Goal: Book appointment/travel/reservation

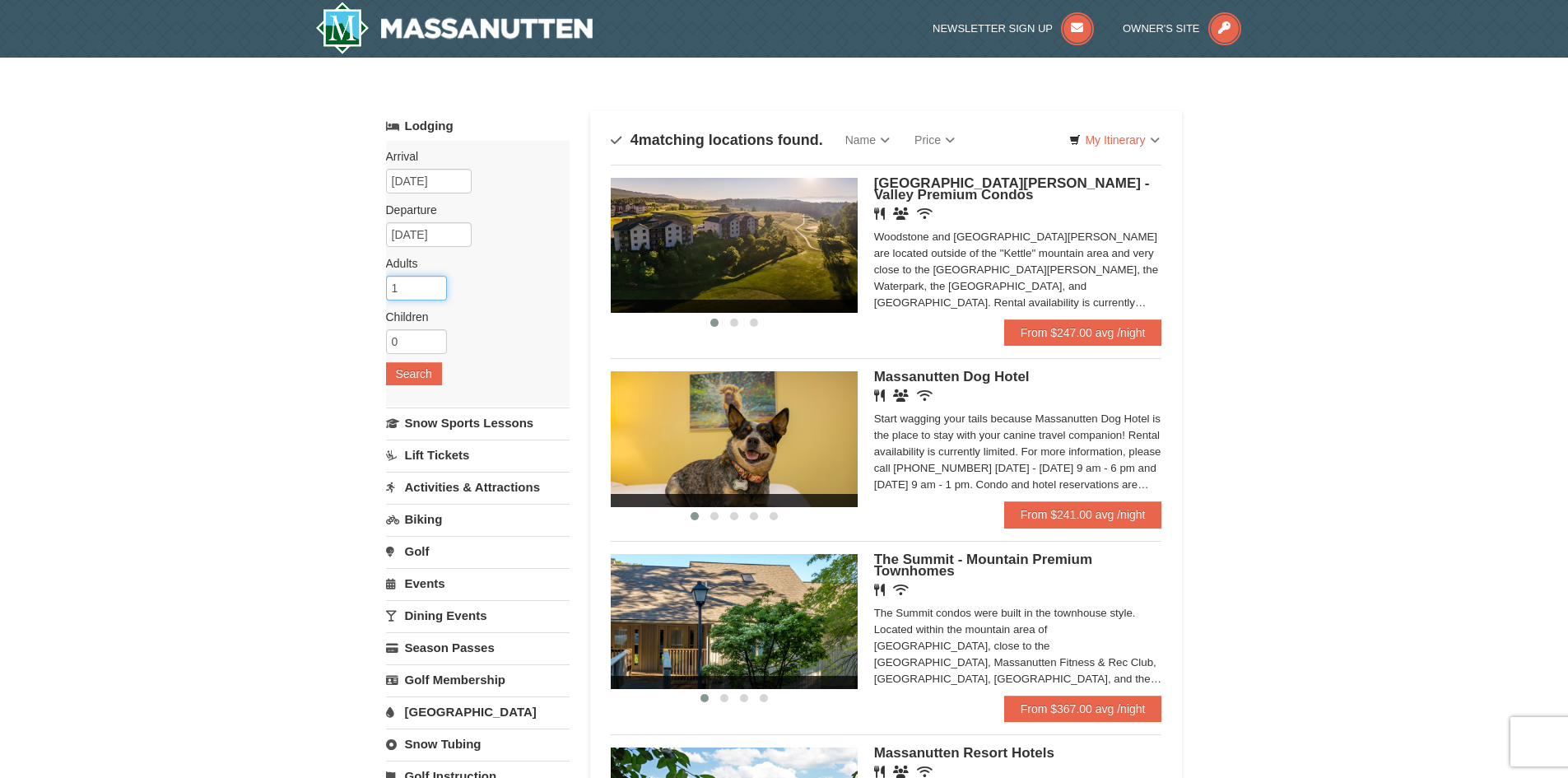
click at [422, 287] on input "1" at bounding box center [416, 288] width 61 height 25
type input "2"
click at [424, 362] on div "Arrival Please format dates MM/DD/YYYY Please format dates MM/DD/YYYY 12/23/202…" at bounding box center [478, 273] width 184 height 265
click at [428, 347] on input "0" at bounding box center [416, 342] width 61 height 25
type input "2"
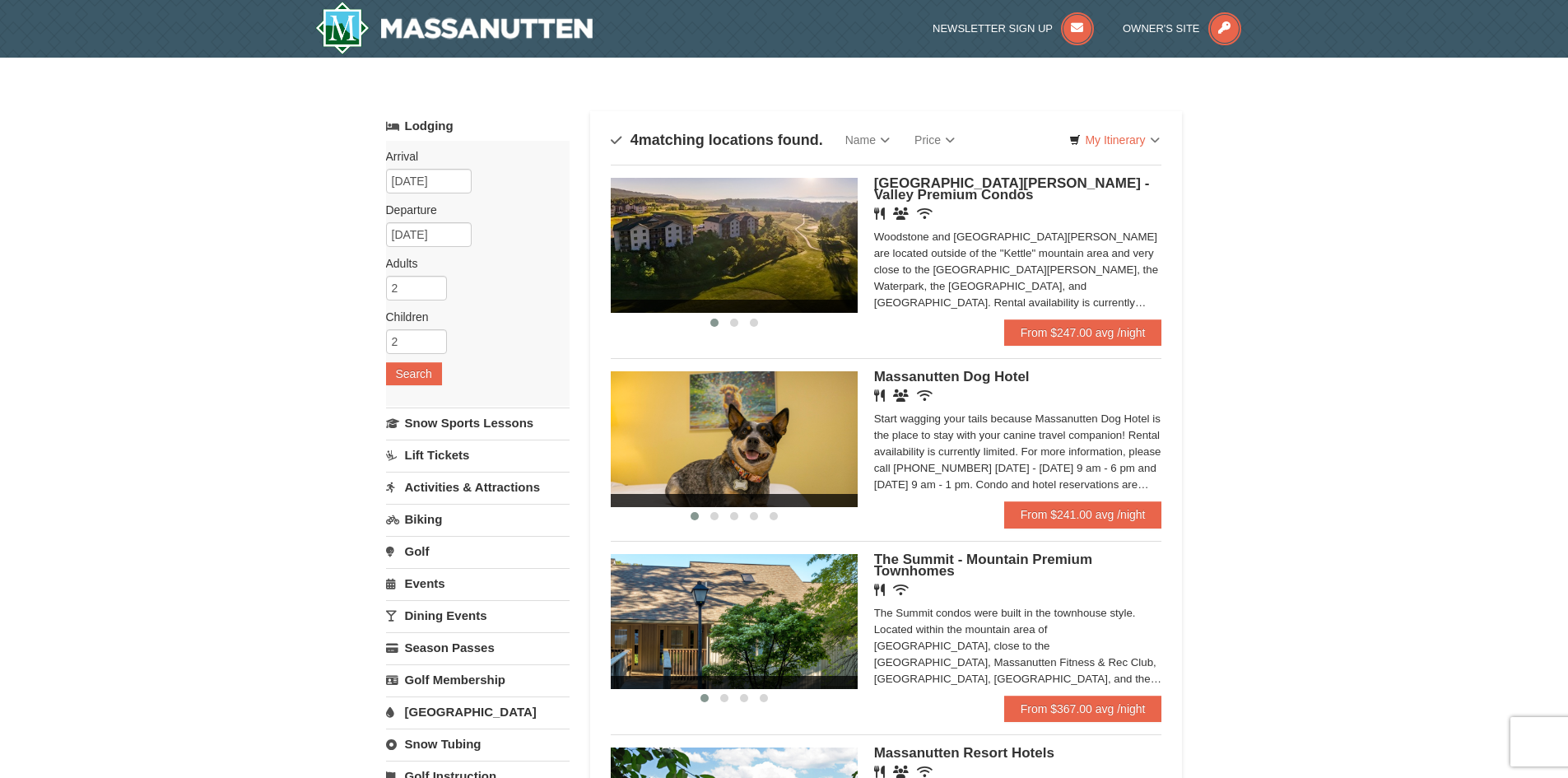
click at [506, 315] on label "Children Please format dates MM/DD/YYYY" at bounding box center [472, 317] width 171 height 17
click at [431, 179] on input "12/23/2025" at bounding box center [429, 181] width 86 height 25
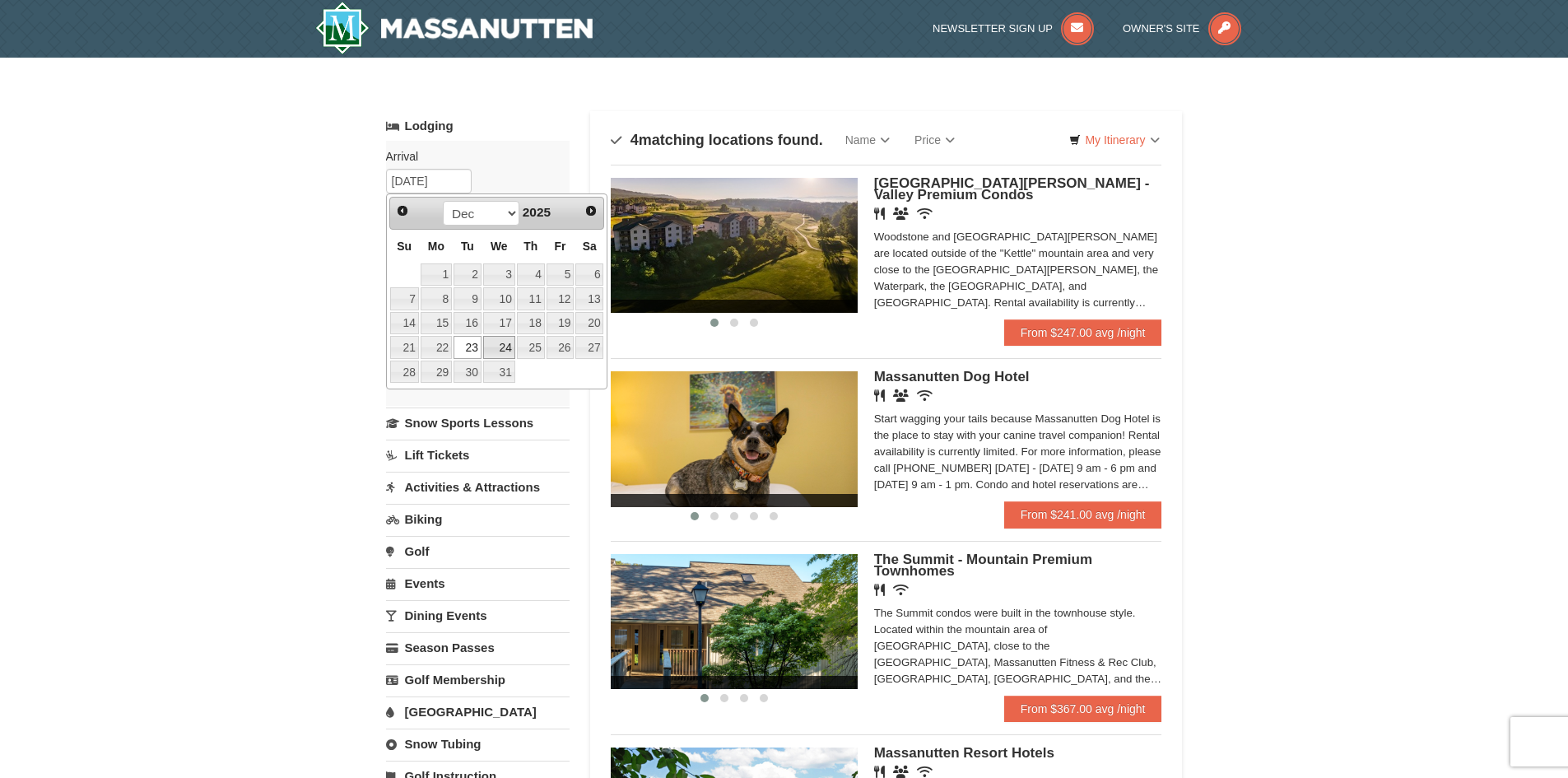
click at [504, 346] on link "24" at bounding box center [499, 347] width 32 height 23
type input "[DATE]"
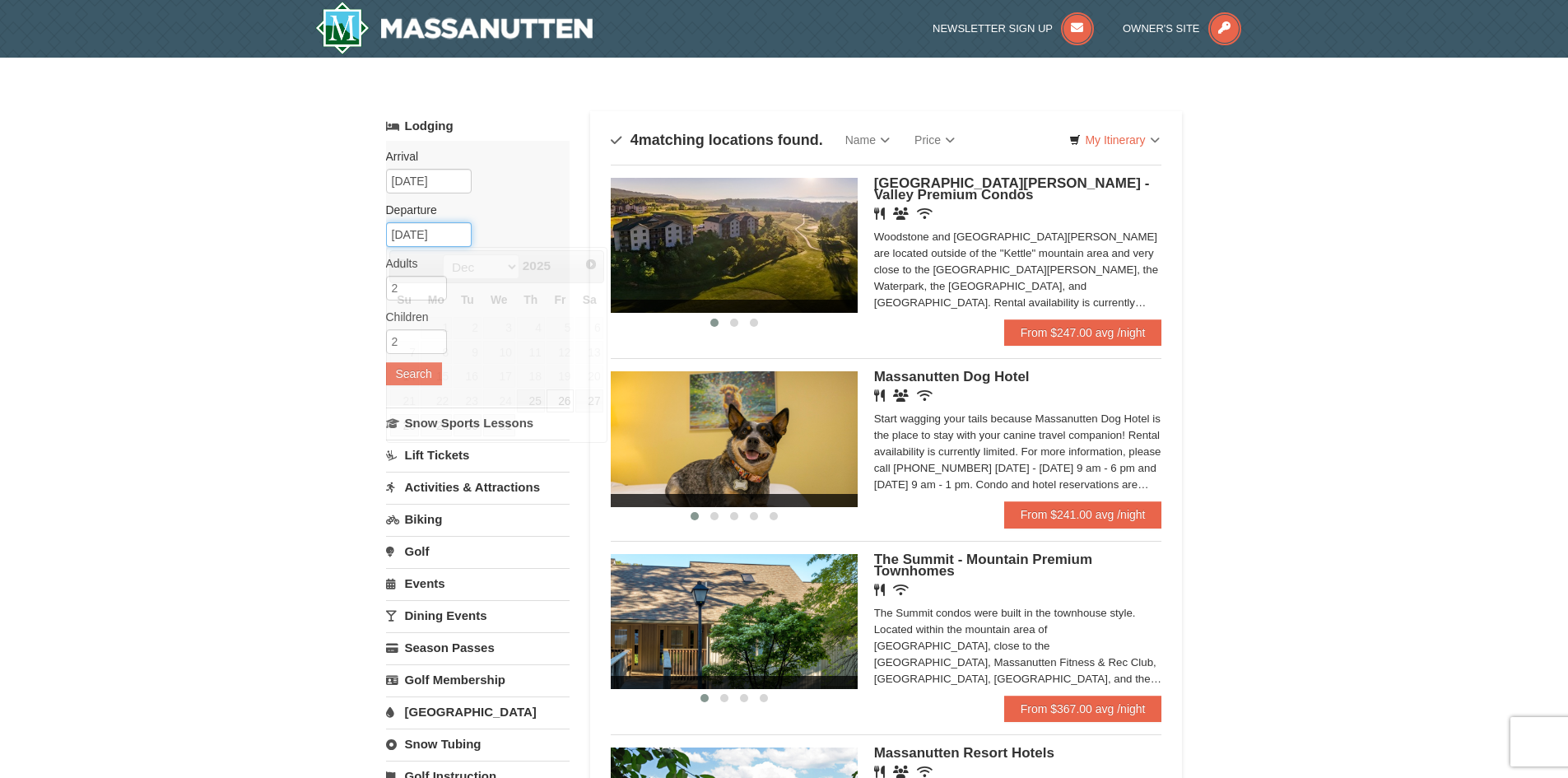
click at [439, 237] on input "[DATE]" at bounding box center [429, 234] width 86 height 25
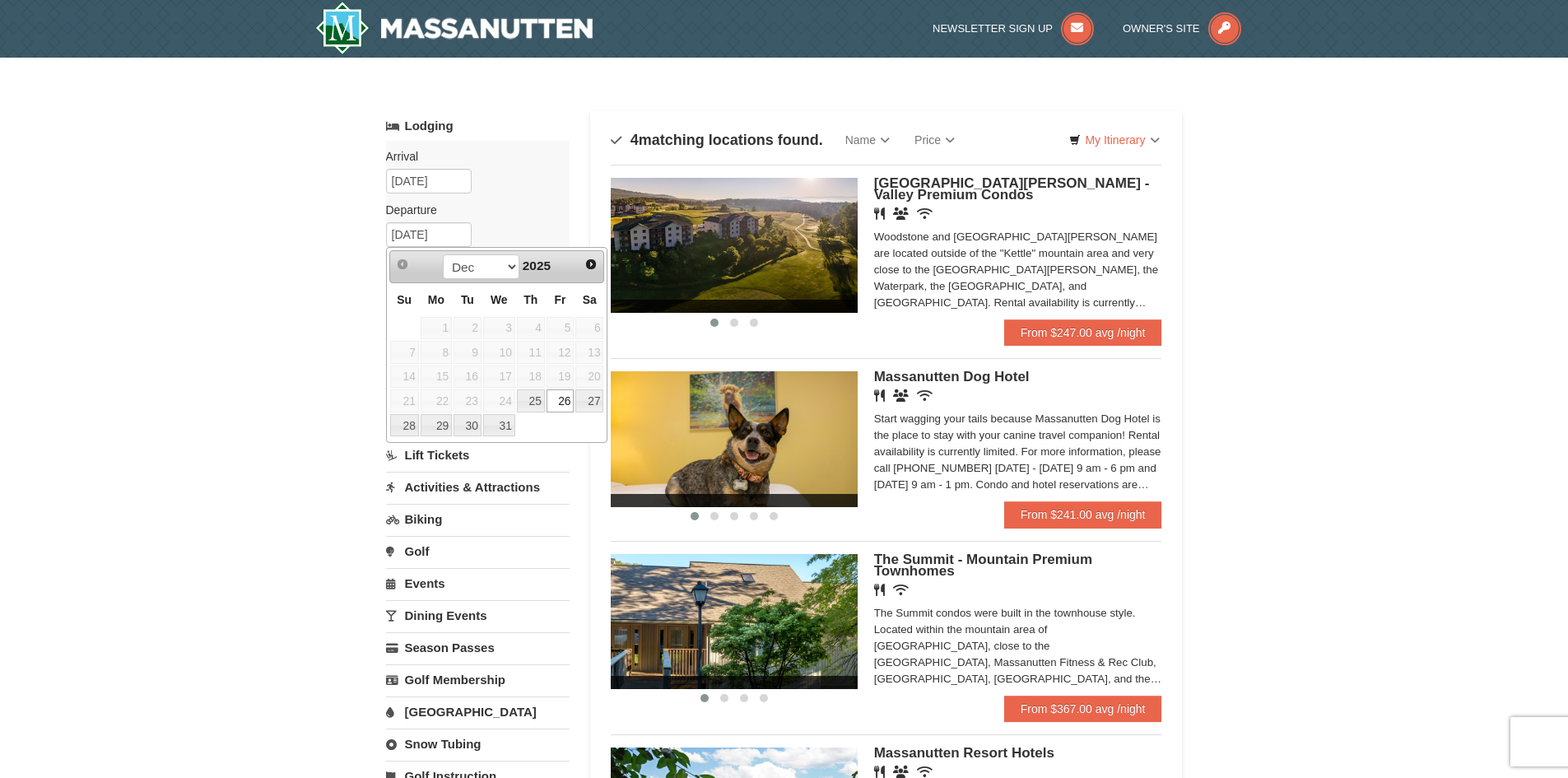
click at [569, 401] on link "26" at bounding box center [560, 401] width 28 height 23
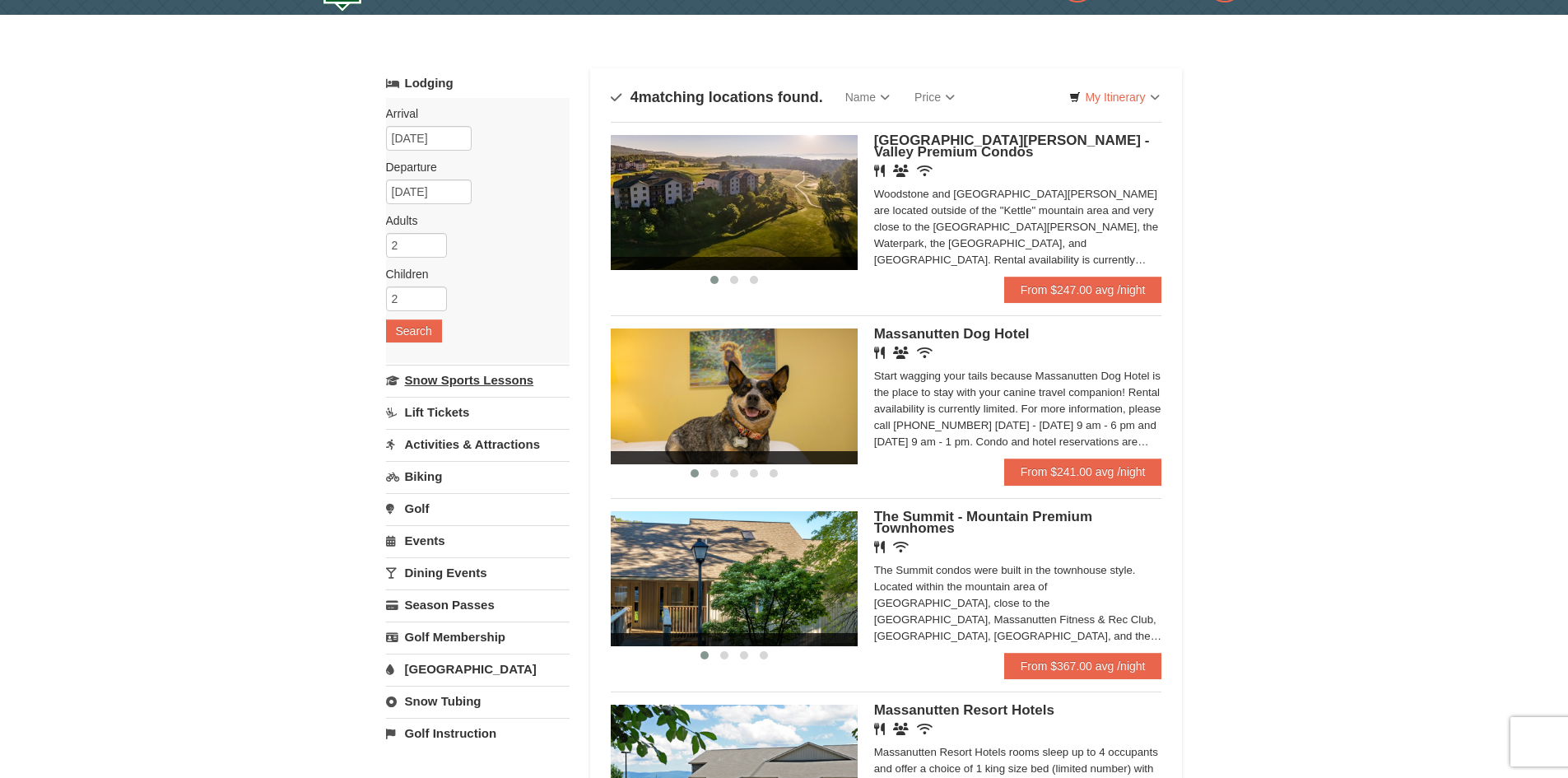
scroll to position [82, 0]
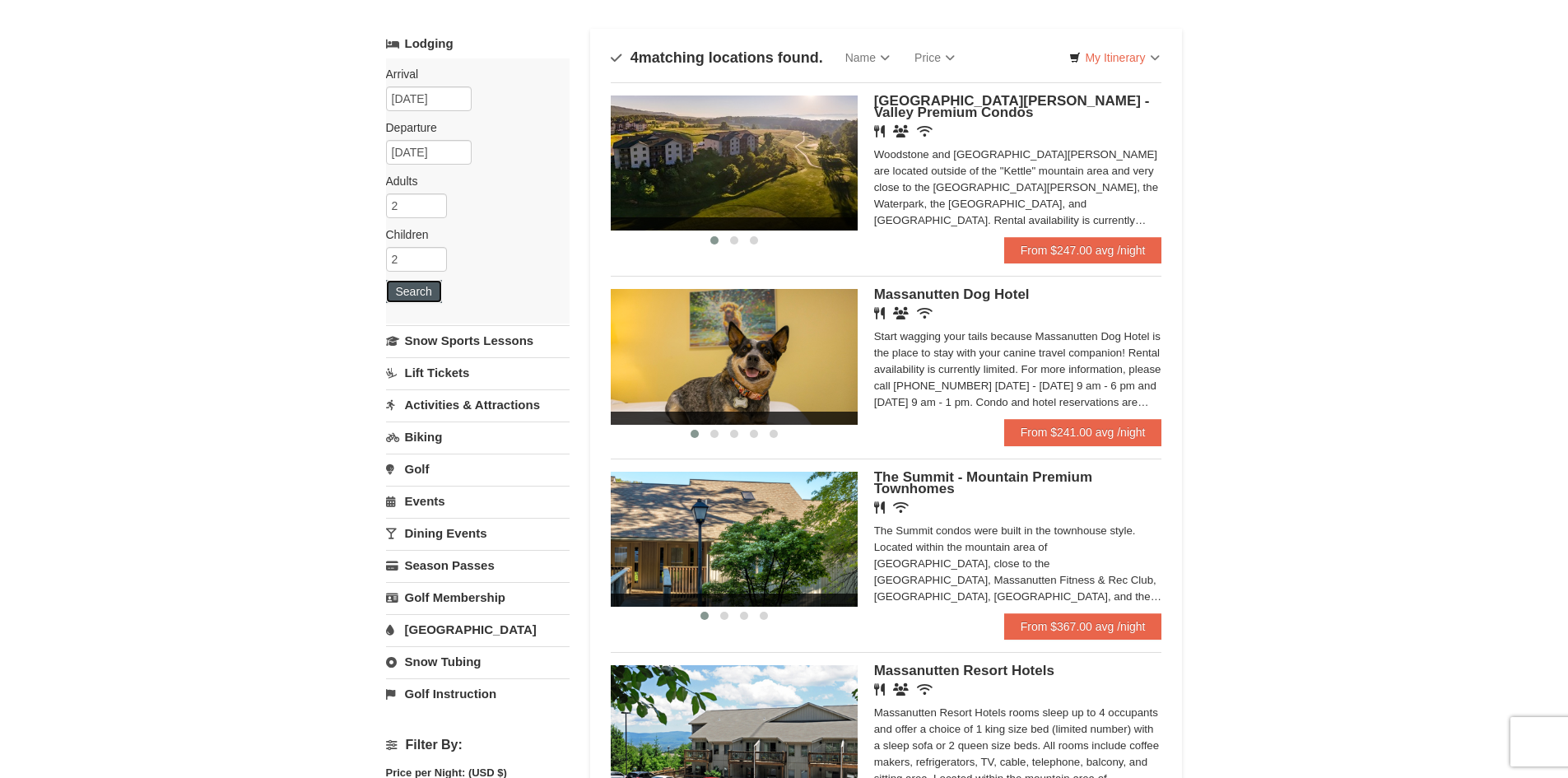
click at [412, 291] on button "Search" at bounding box center [414, 292] width 56 height 23
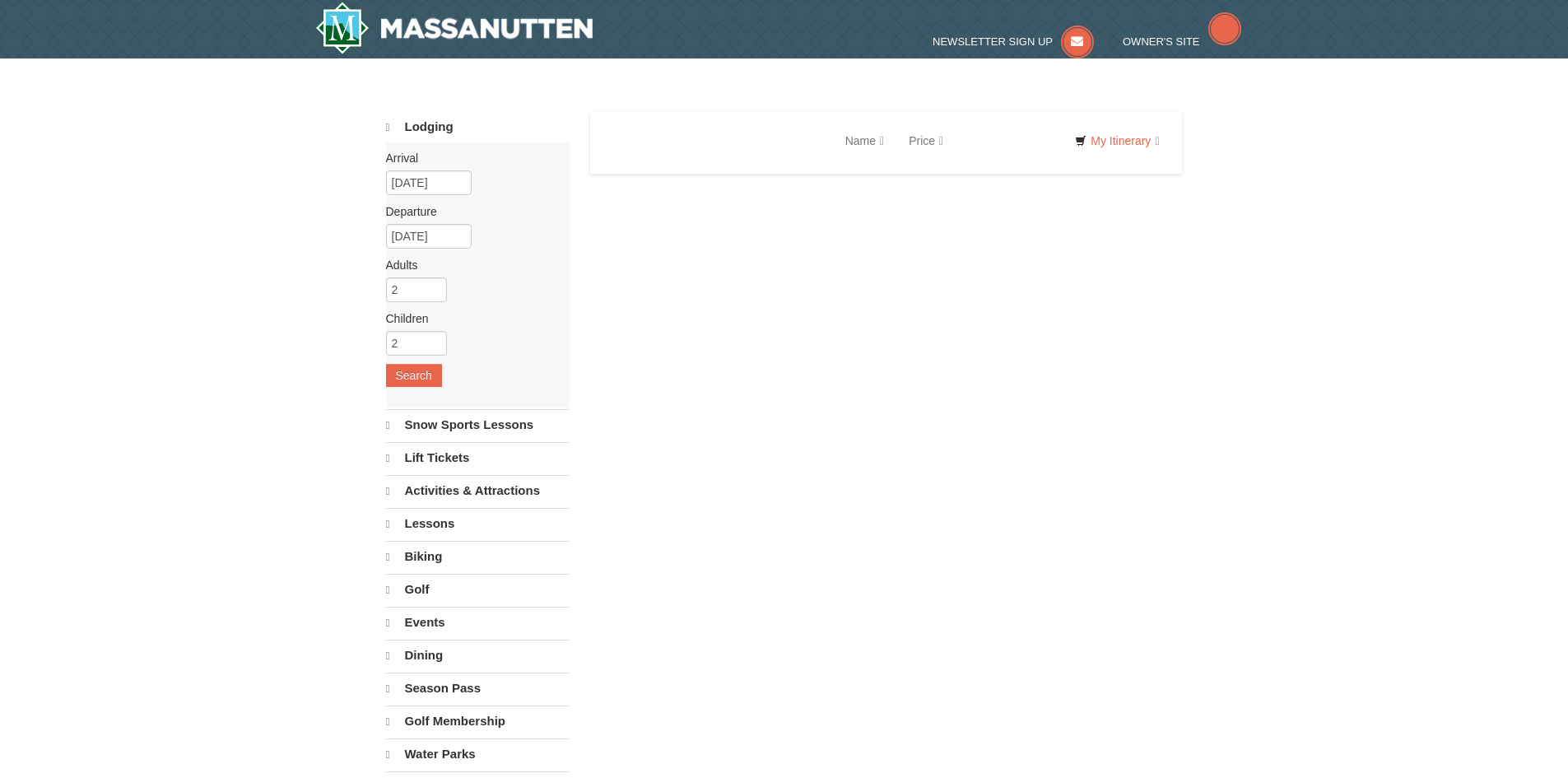
select select "10"
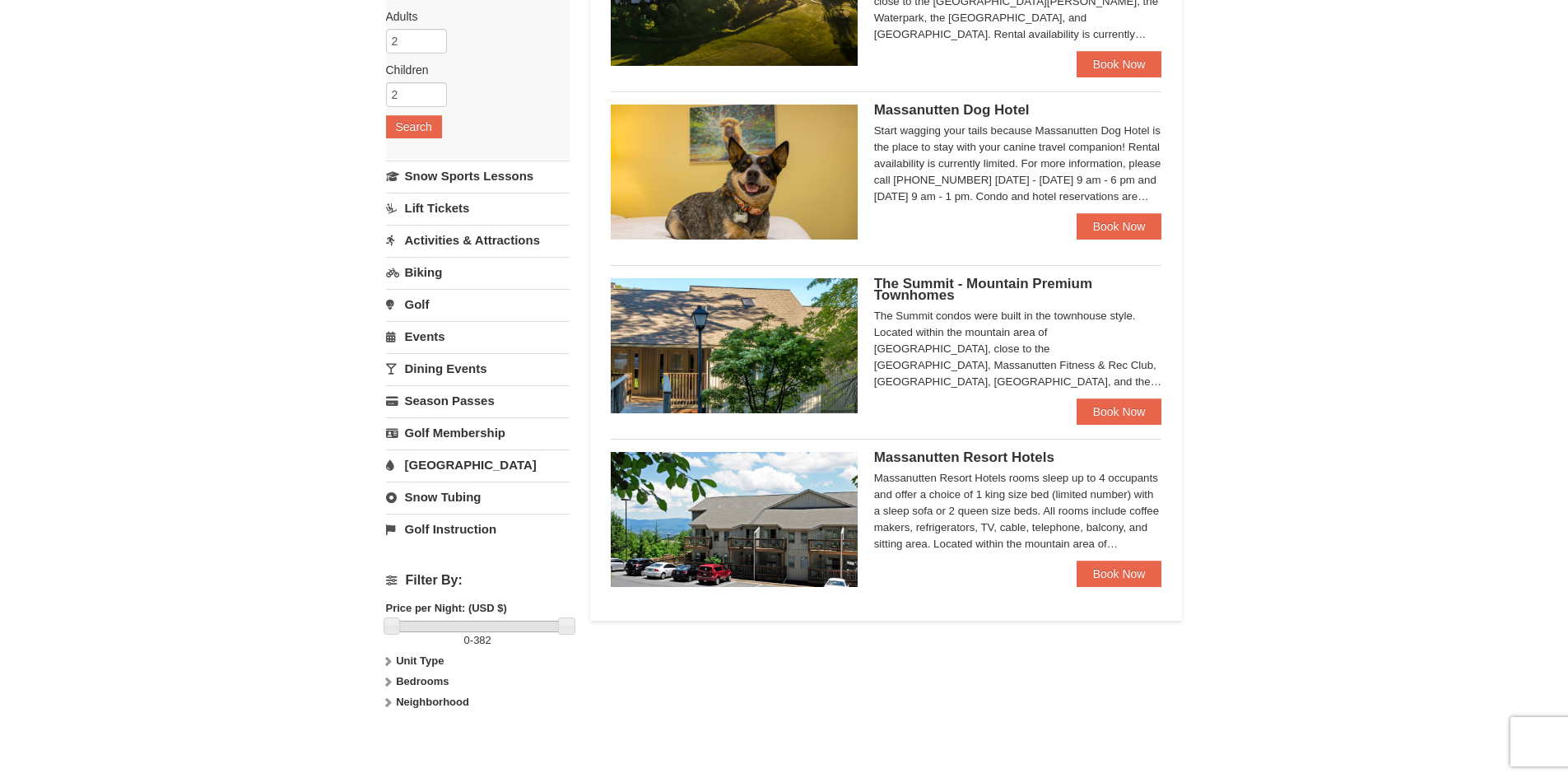
scroll to position [164, 0]
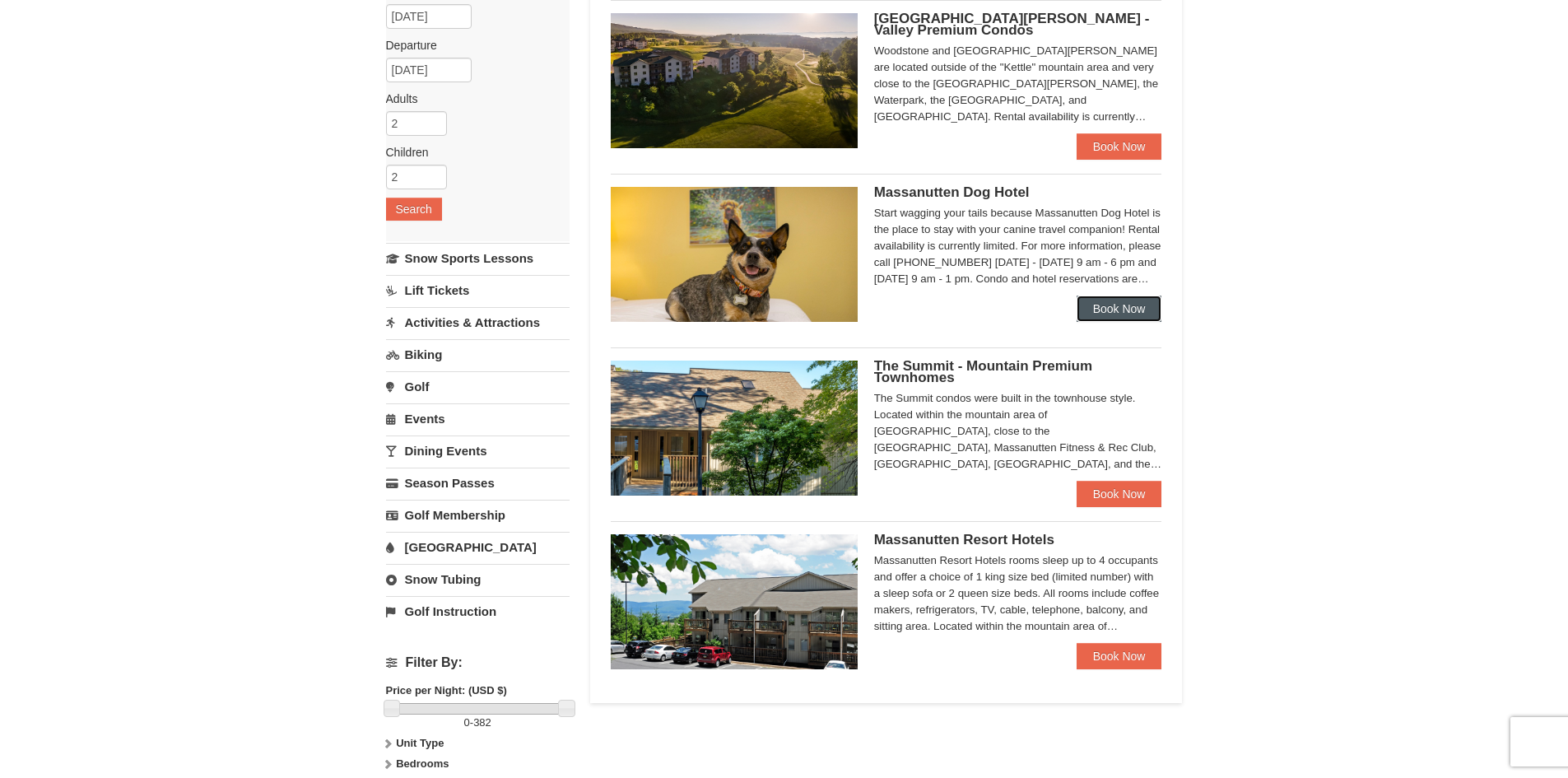
click at [1121, 308] on link "Book Now" at bounding box center [1119, 309] width 86 height 27
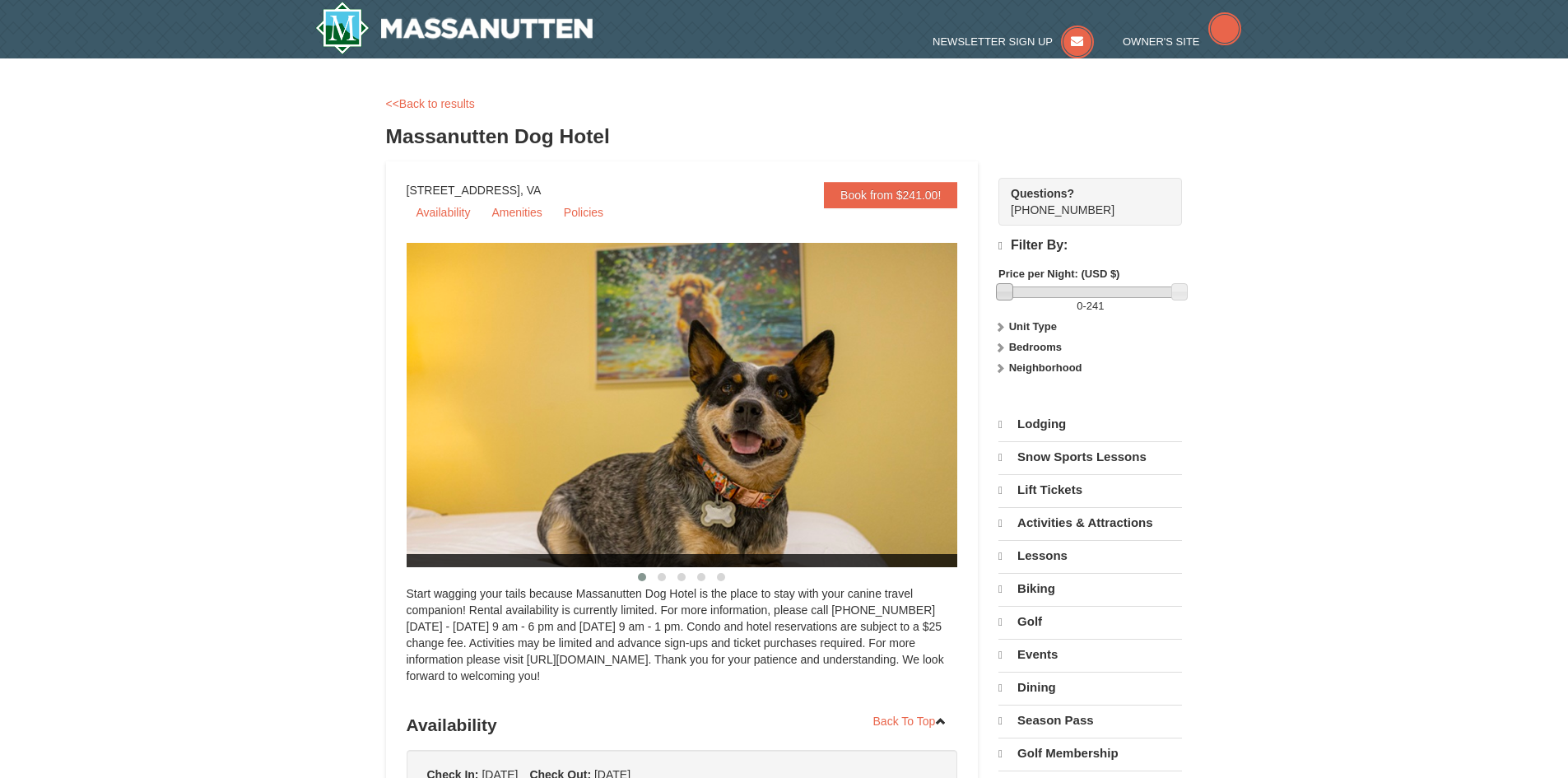
select select "10"
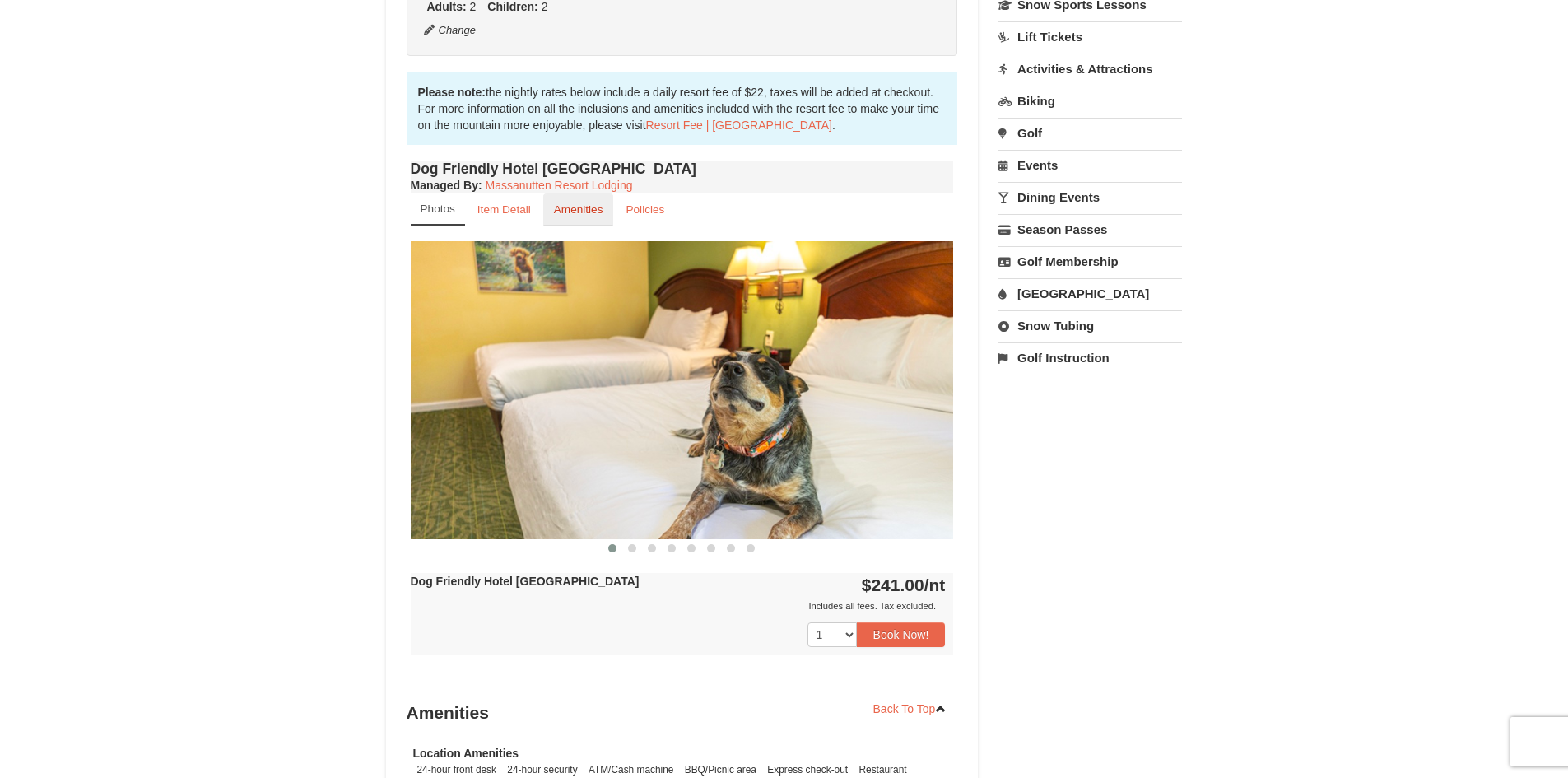
scroll to position [412, 0]
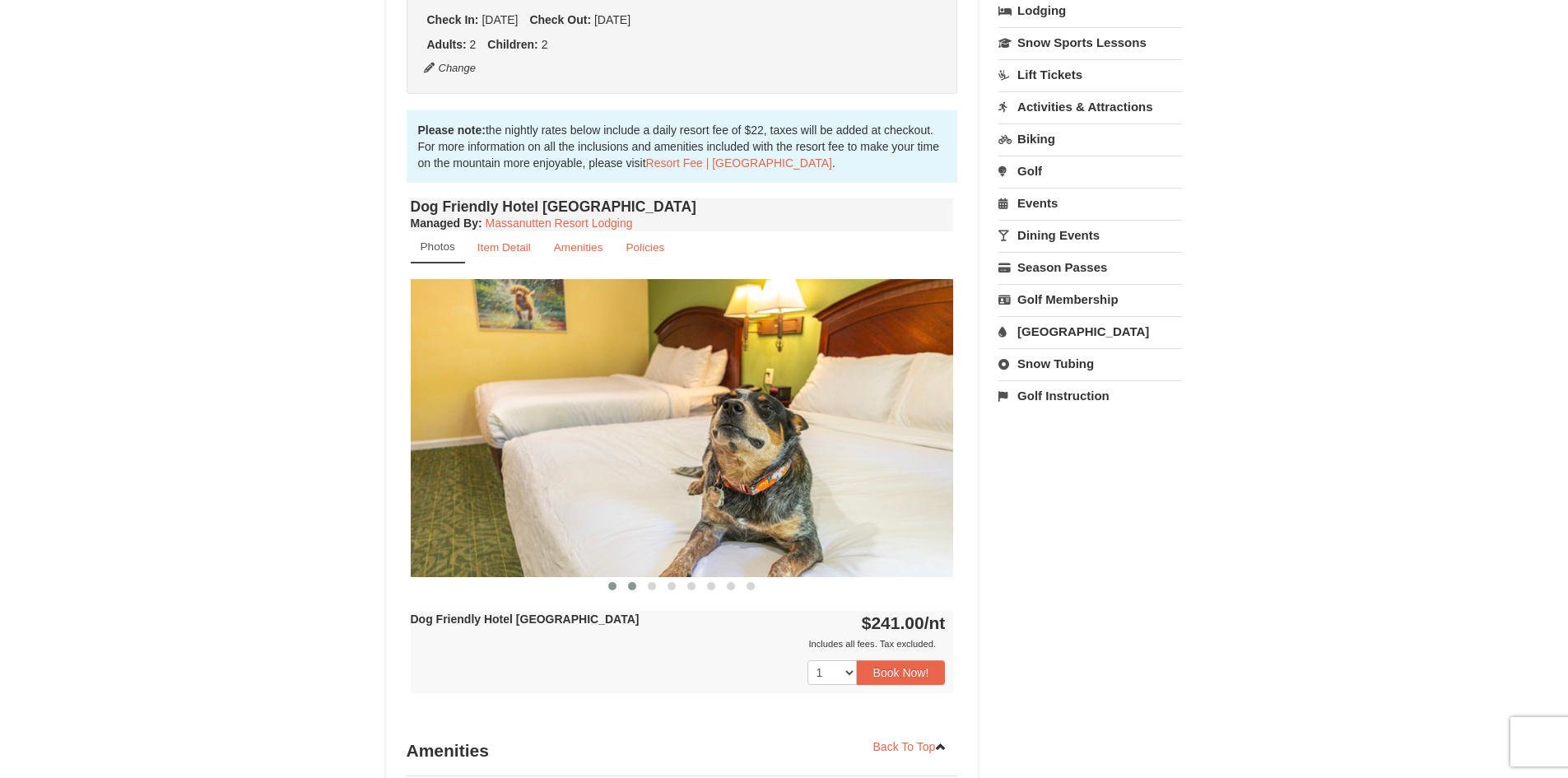
click at [634, 591] on button at bounding box center [632, 586] width 19 height 17
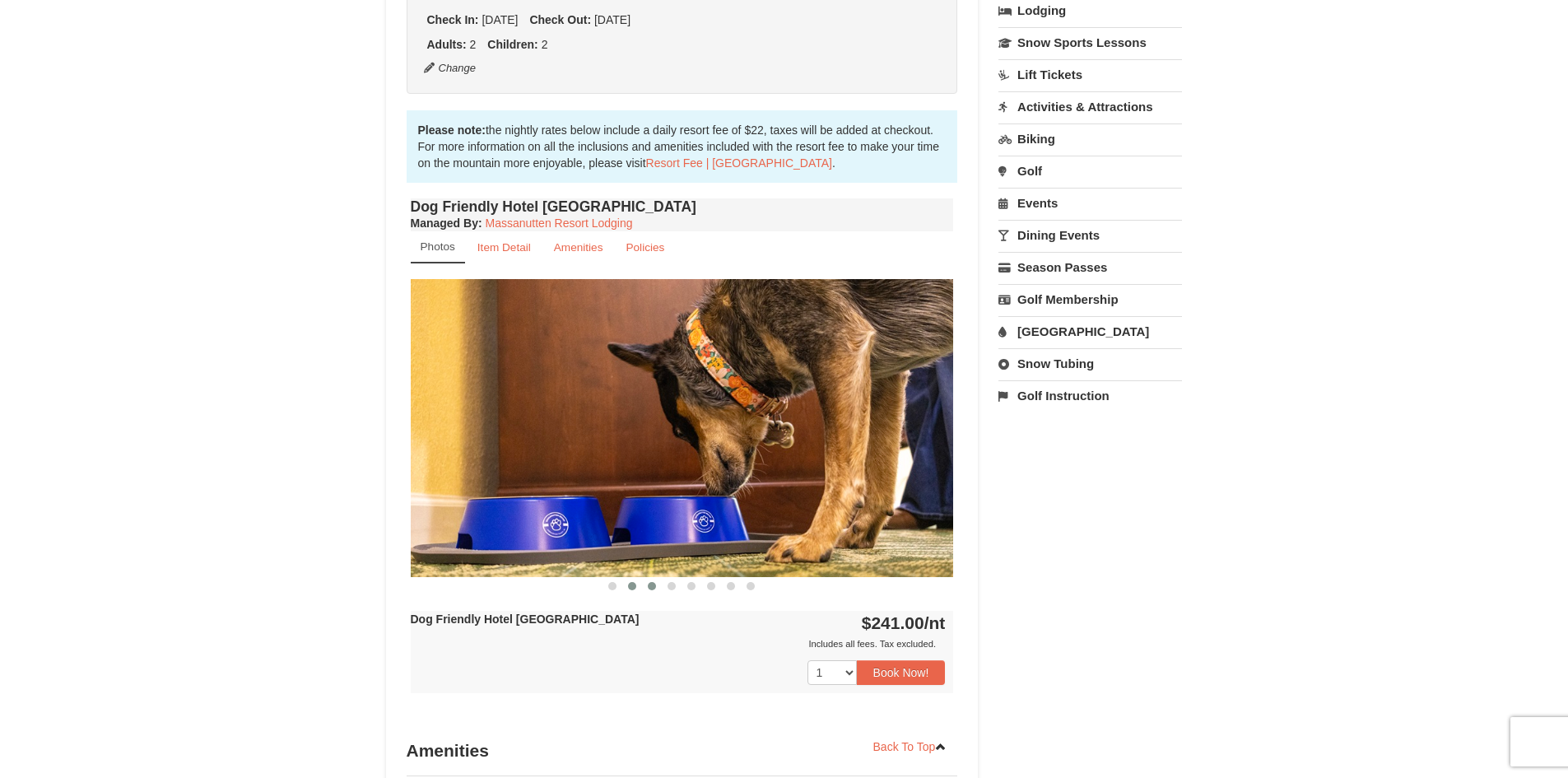
click at [645, 590] on button at bounding box center [651, 586] width 19 height 17
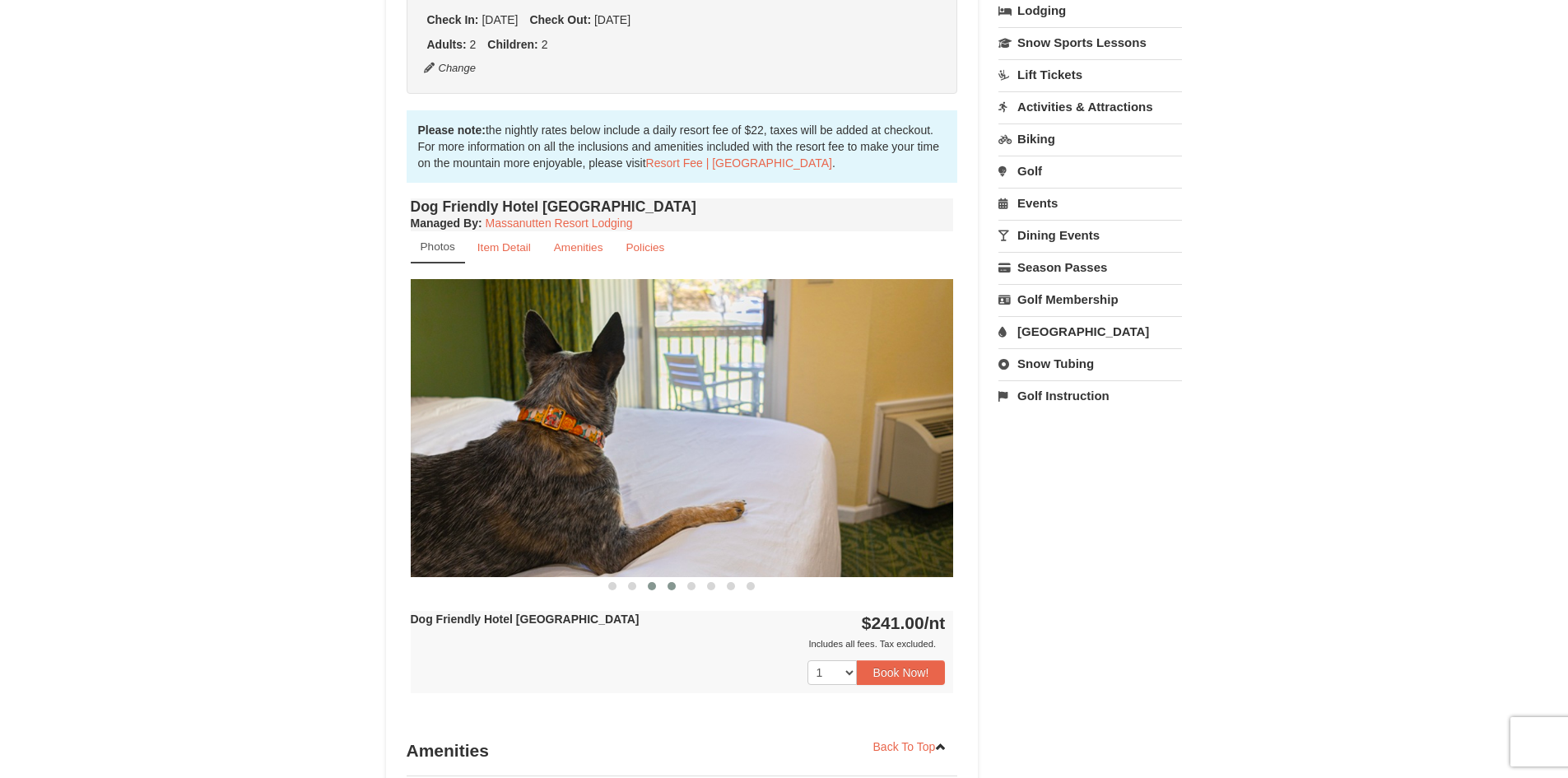
click at [674, 584] on span at bounding box center [671, 585] width 8 height 8
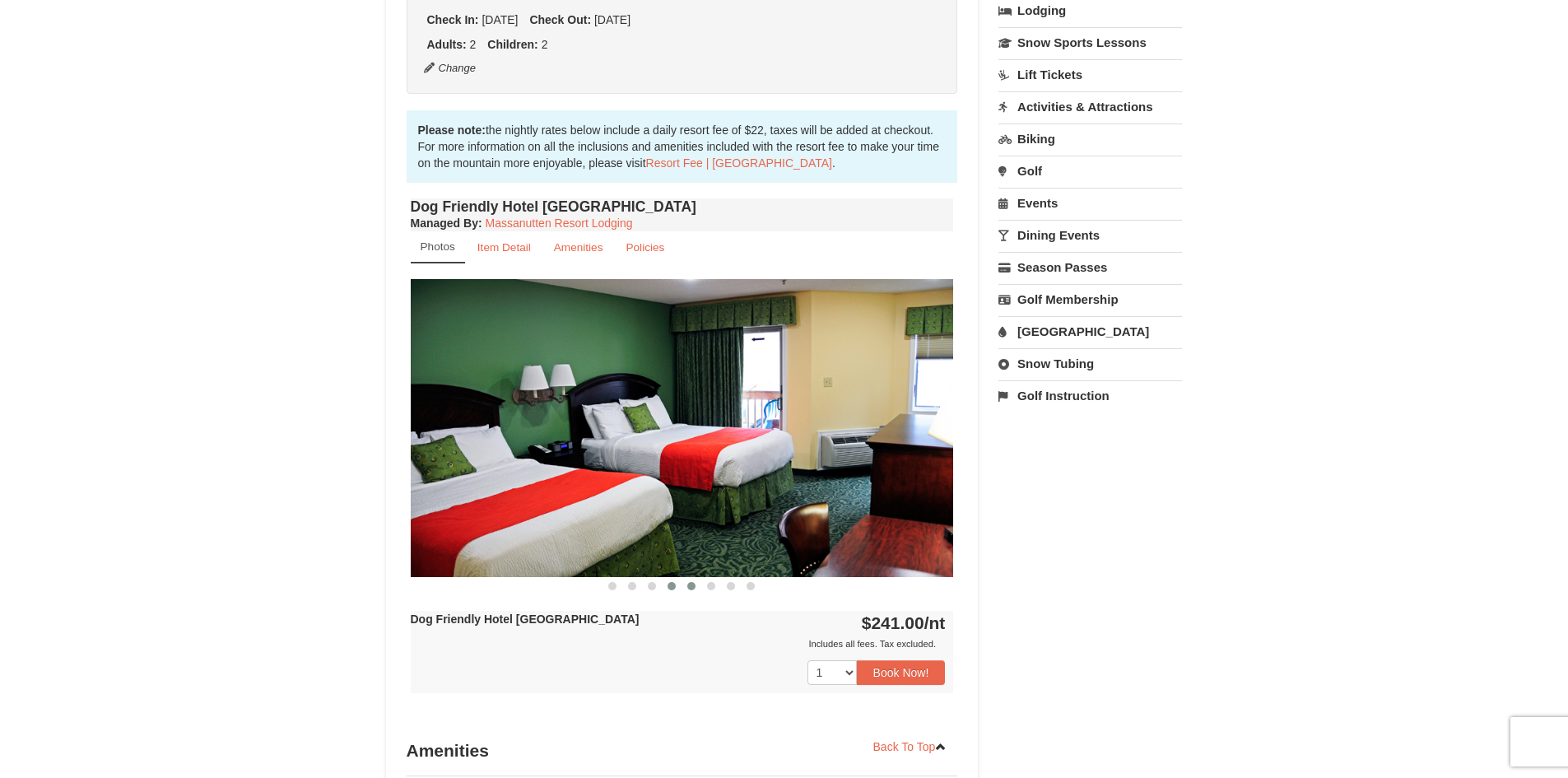
click at [696, 585] on button at bounding box center [691, 586] width 19 height 17
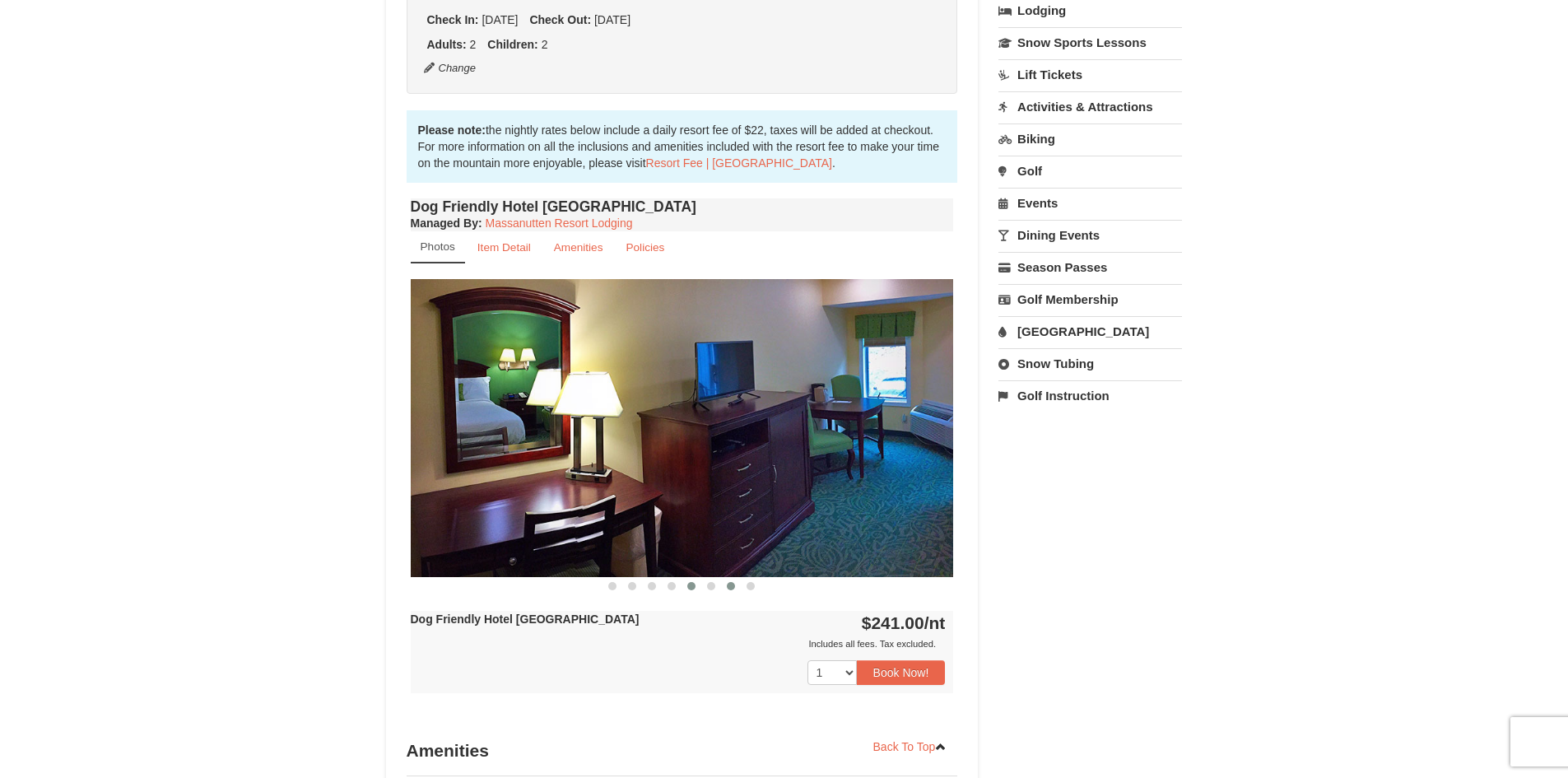
click at [723, 585] on button at bounding box center [731, 586] width 19 height 17
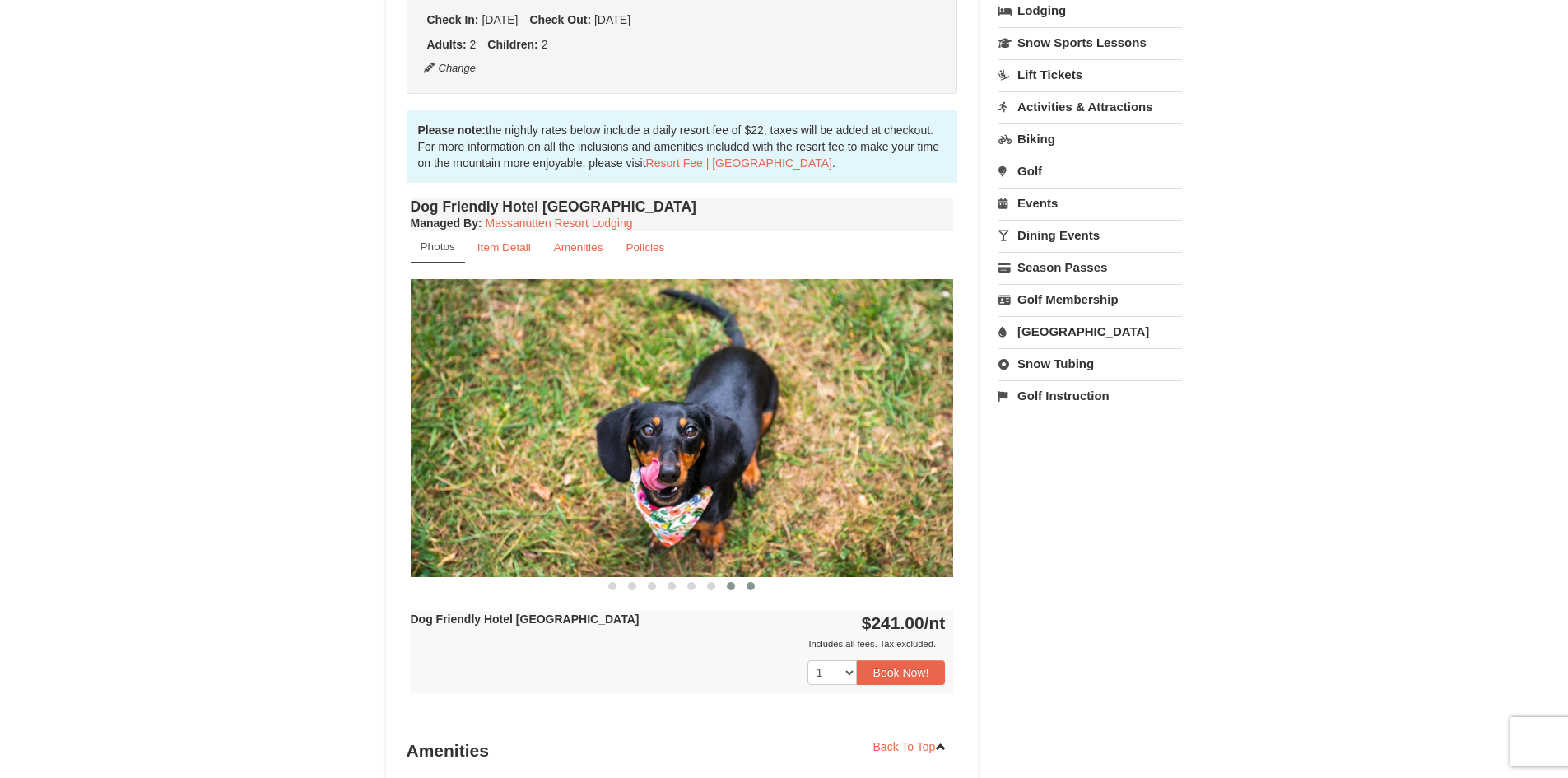
click at [743, 586] on button at bounding box center [750, 586] width 19 height 17
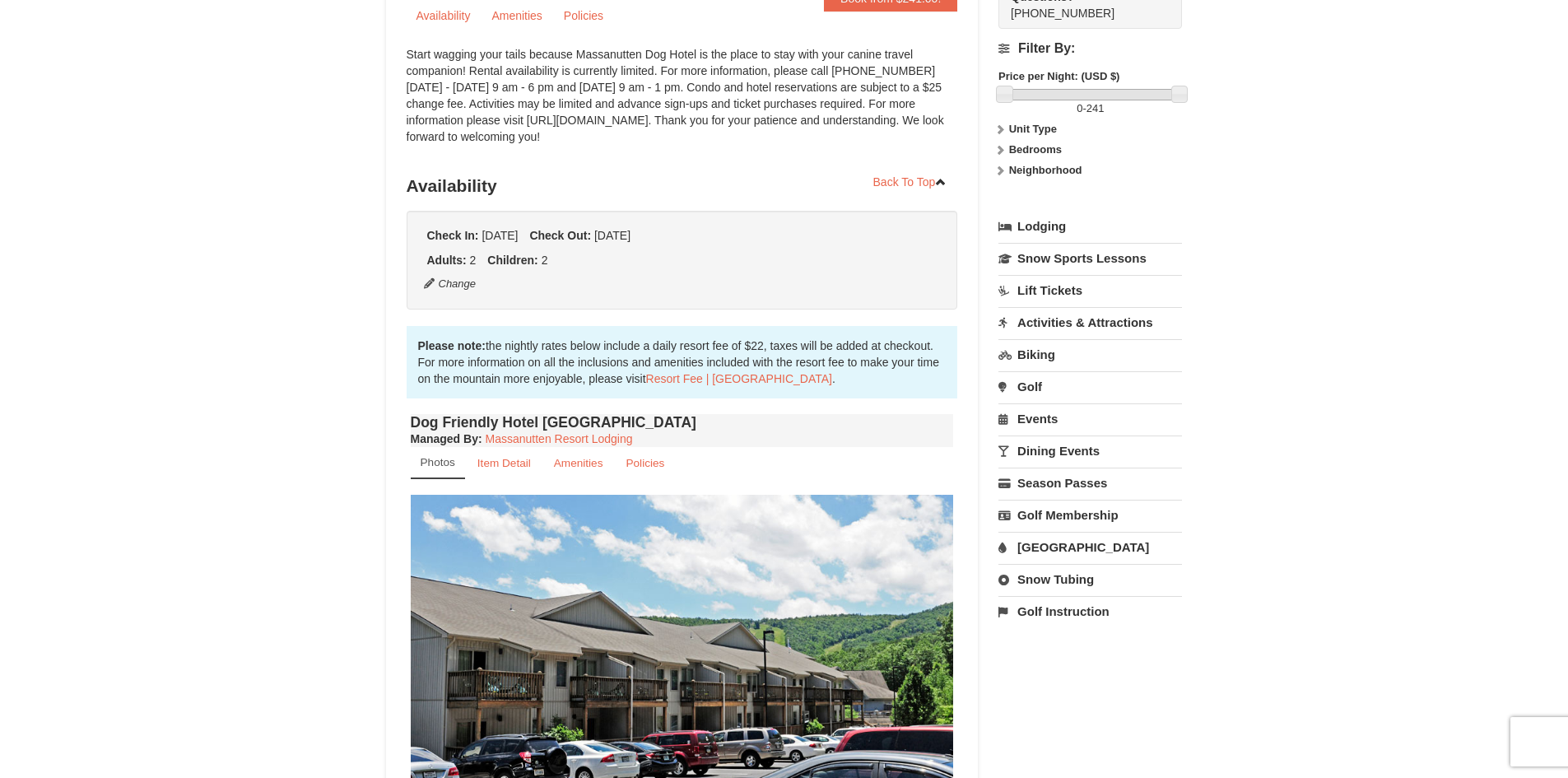
scroll to position [0, 0]
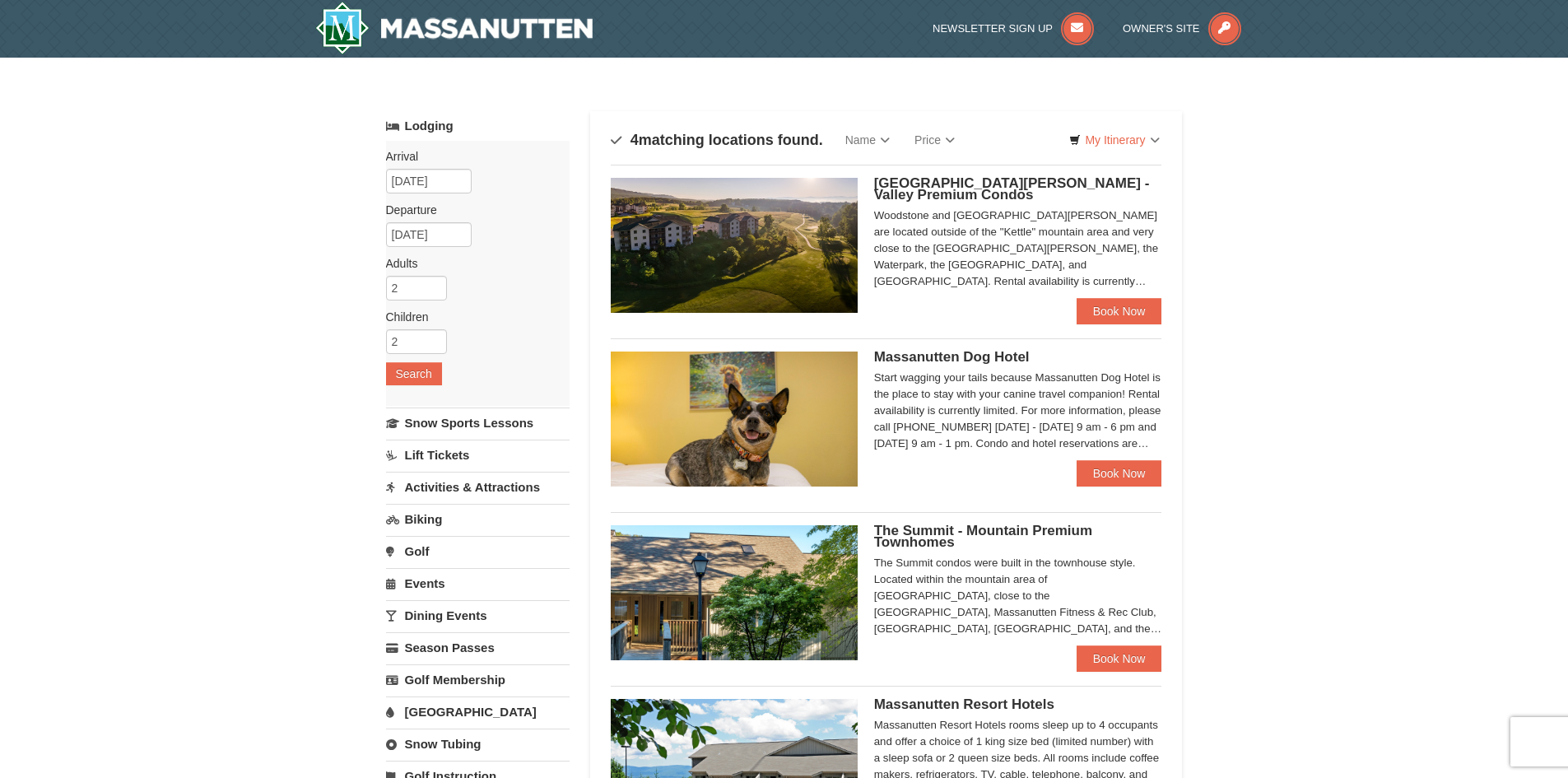
click at [748, 230] on img at bounding box center [734, 245] width 247 height 135
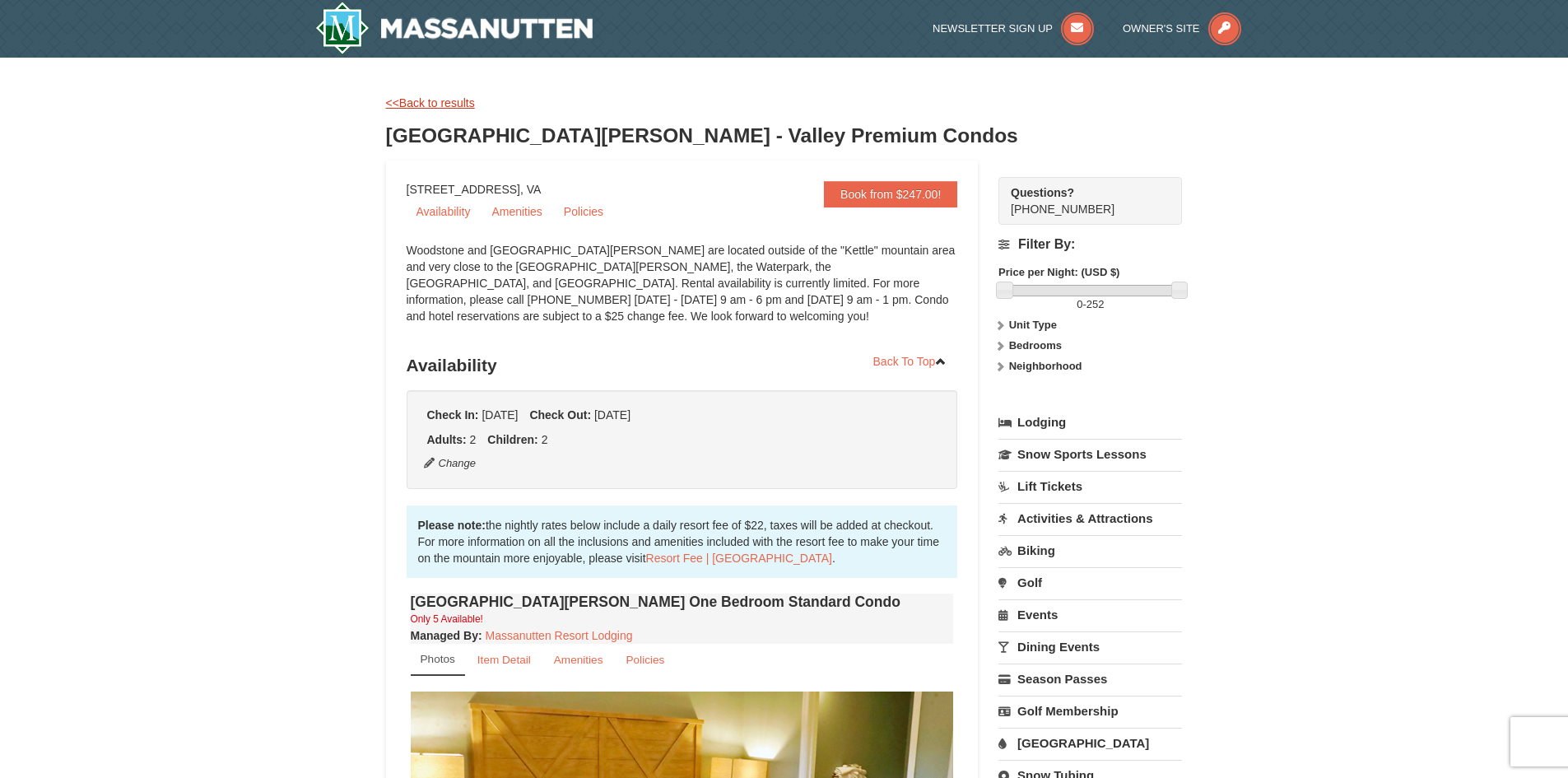
click at [449, 104] on link "<<Back to results" at bounding box center [430, 103] width 89 height 13
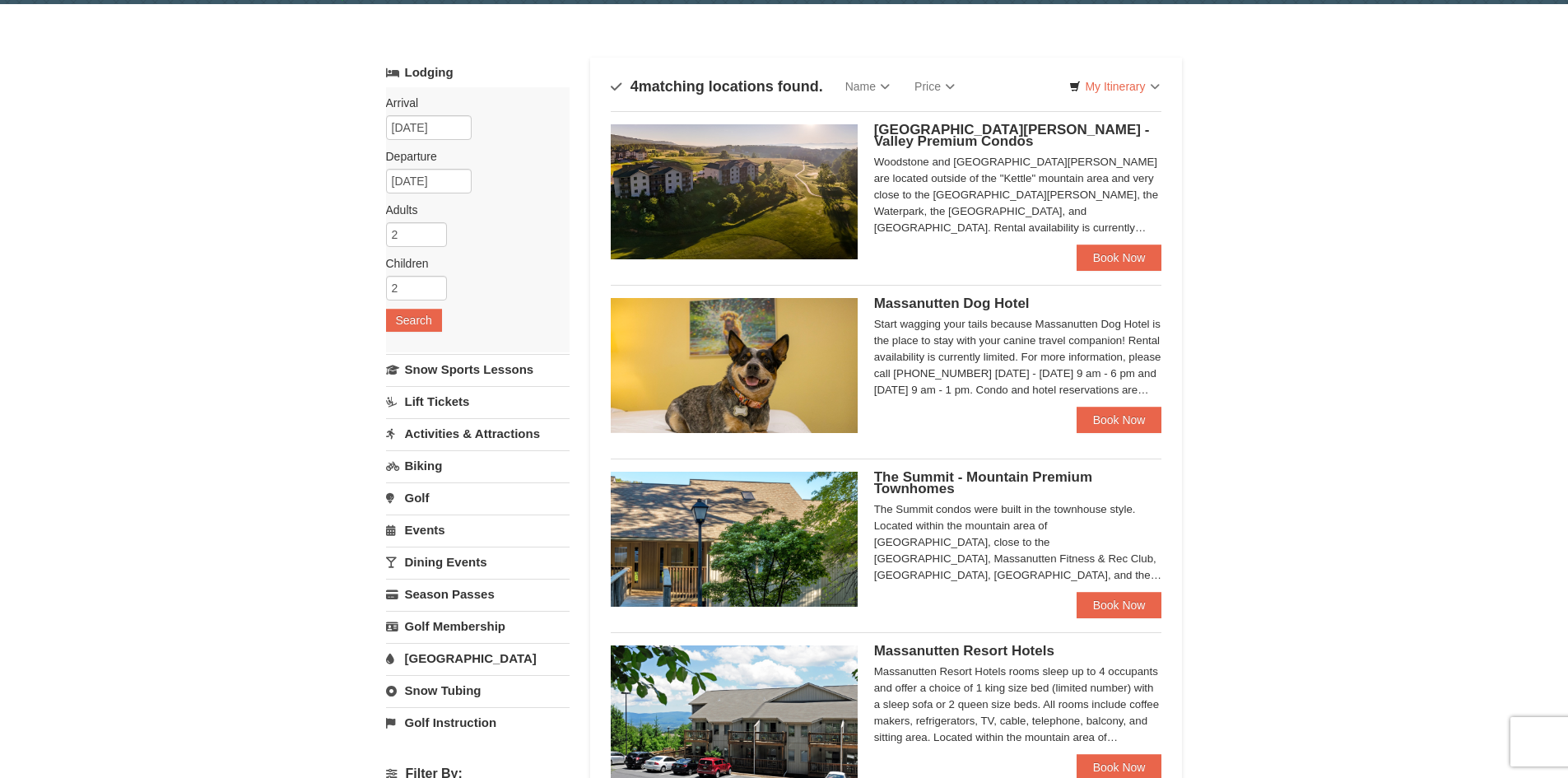
scroll to position [82, 0]
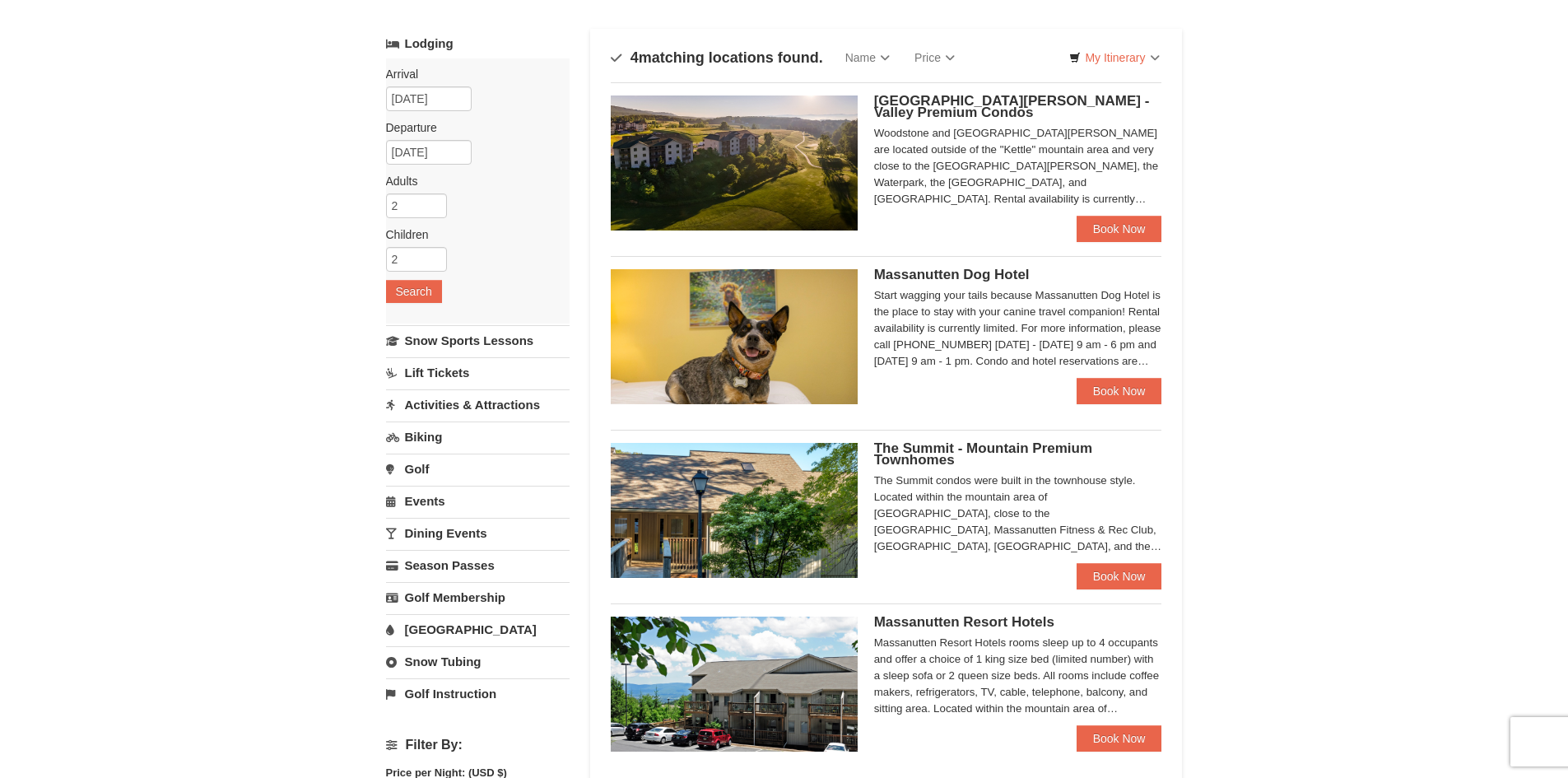
click at [466, 400] on link "Activities & Attractions" at bounding box center [478, 405] width 184 height 30
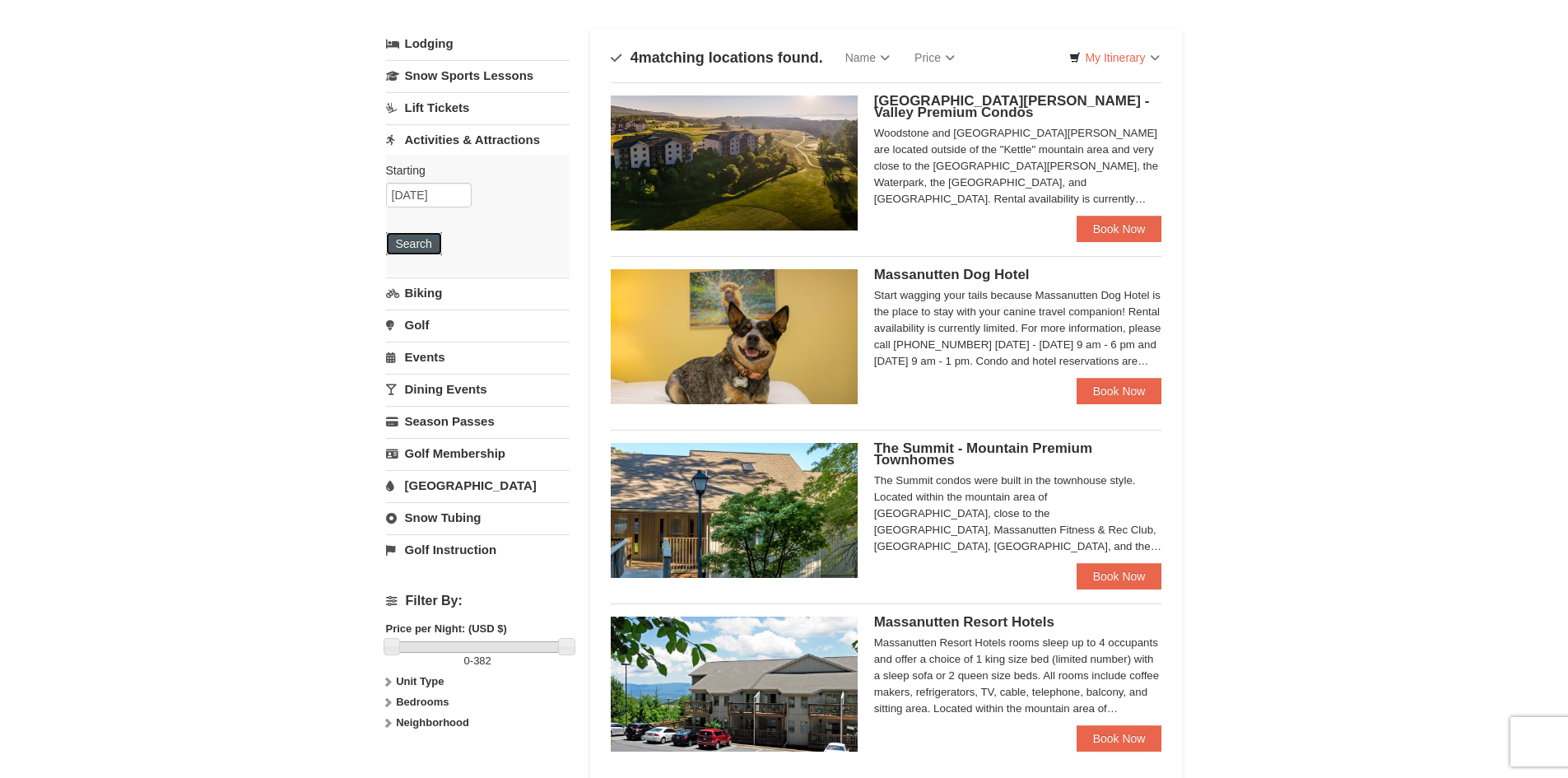
click at [423, 247] on button "Search" at bounding box center [414, 244] width 56 height 23
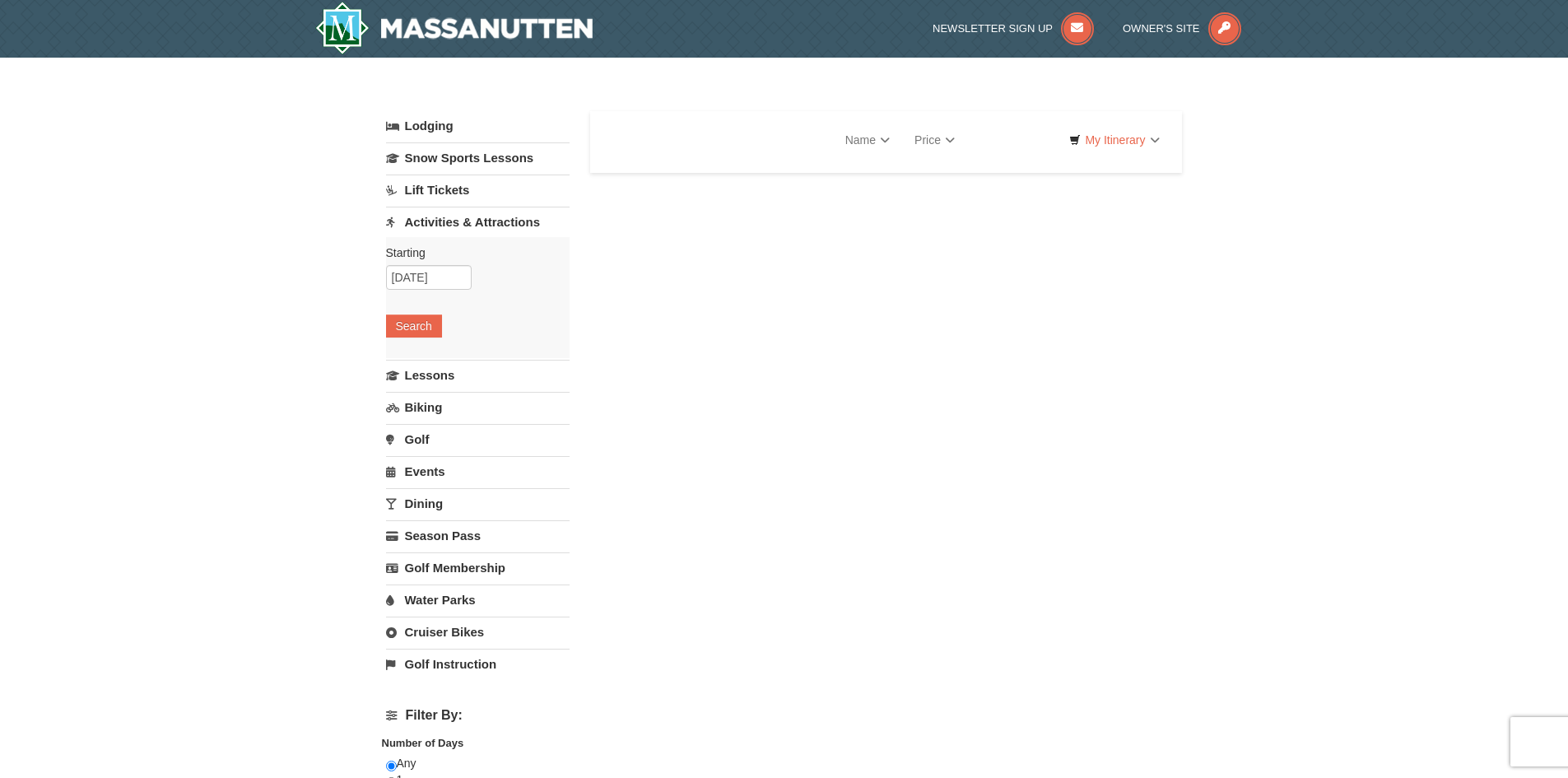
select select "10"
